Goal: Find contact information: Find contact information

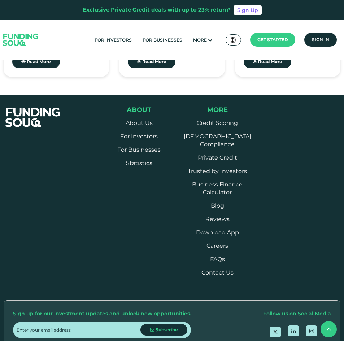
scroll to position [3355, 0]
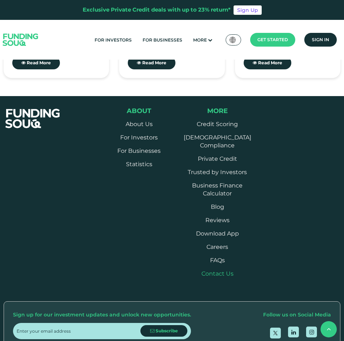
click at [218, 270] on link "Contact Us" at bounding box center [217, 273] width 32 height 7
